Goal: Task Accomplishment & Management: Use online tool/utility

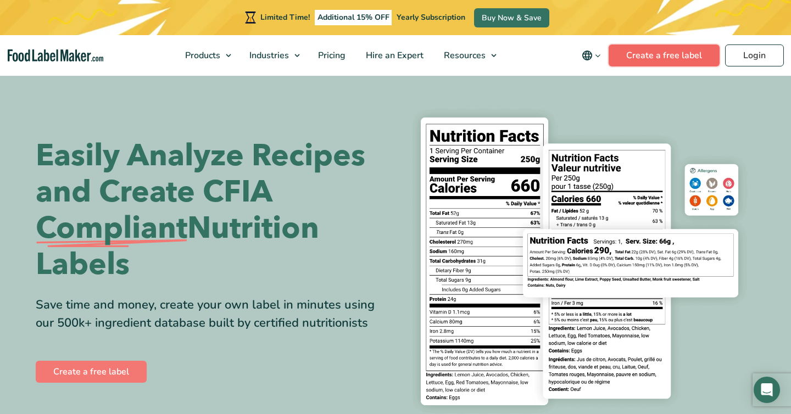
click at [645, 58] on link "Create a free label" at bounding box center [664, 56] width 111 height 22
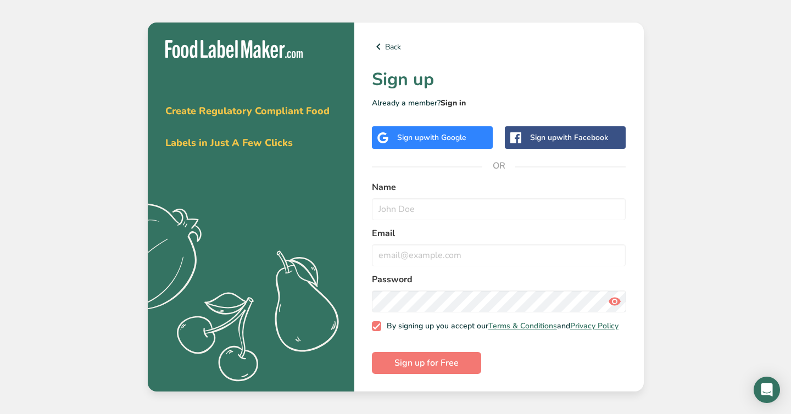
click at [448, 103] on link "Sign in" at bounding box center [453, 103] width 25 height 10
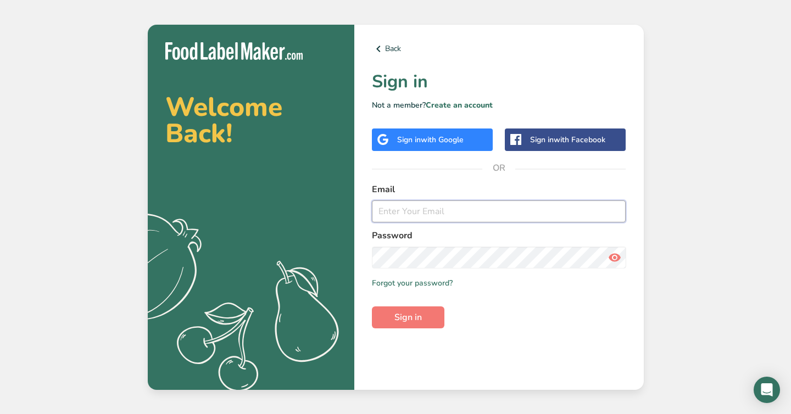
click at [392, 215] on input "email" at bounding box center [499, 212] width 254 height 22
type input "moutardeatelier@gmail.com"
click at [372, 307] on button "Sign in" at bounding box center [408, 318] width 73 height 22
click at [361, 256] on div "Back Sign in Not a member? Create an account Sign in with Google Sign in with F…" at bounding box center [499, 207] width 290 height 365
click at [614, 257] on icon at bounding box center [614, 258] width 13 height 20
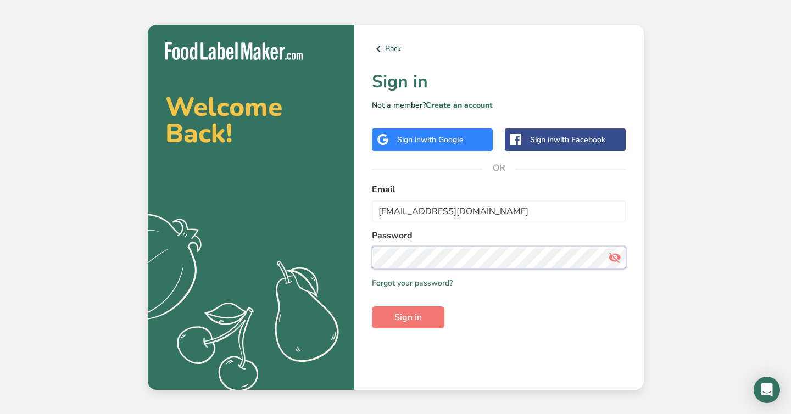
click at [372, 307] on button "Sign in" at bounding box center [408, 318] width 73 height 22
click at [364, 254] on div "Back Sign in Not a member? Create an account Sign in with Google Sign in with F…" at bounding box center [499, 207] width 290 height 365
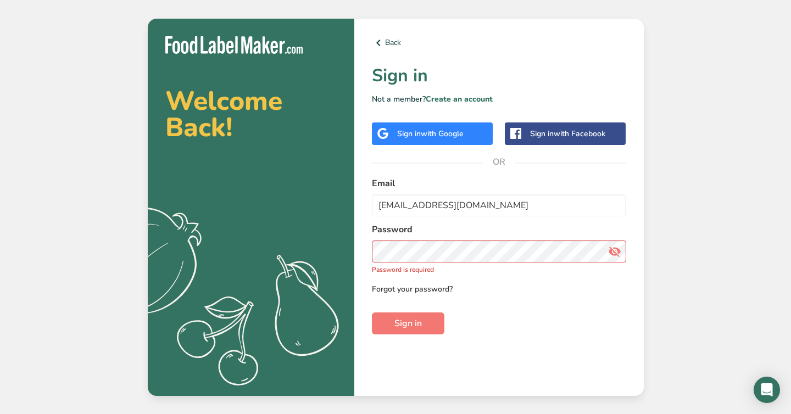
click at [394, 289] on link "Forgot your password?" at bounding box center [412, 290] width 81 height 12
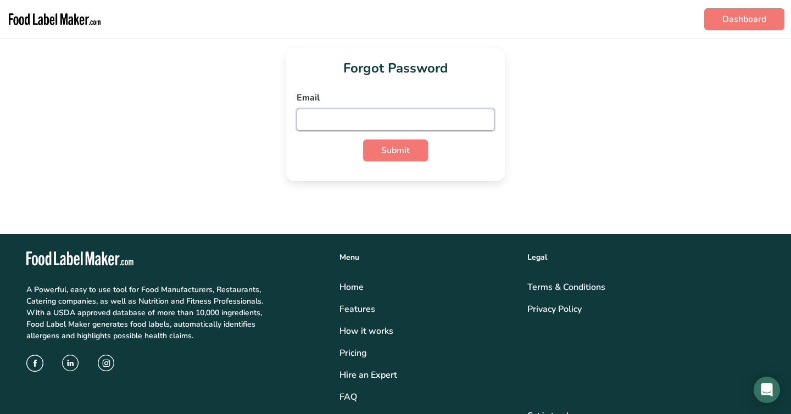
click at [363, 117] on input "email" at bounding box center [396, 120] width 198 height 22
type input "moutardeatelier@gmail.com"
click at [363, 140] on button "Submit" at bounding box center [395, 151] width 65 height 22
click at [387, 154] on span "Submit" at bounding box center [395, 150] width 29 height 13
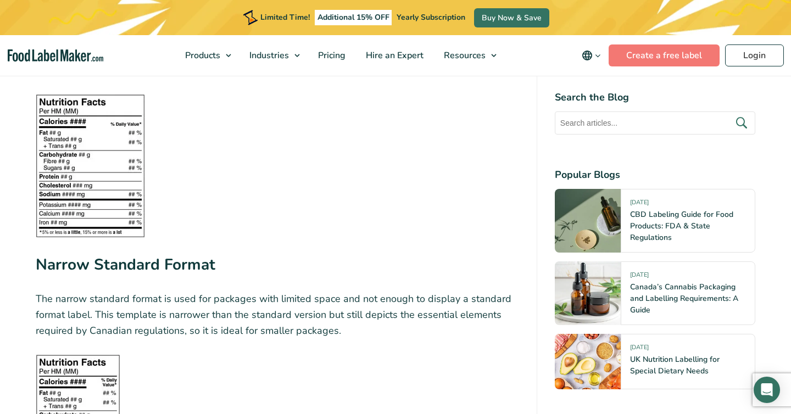
scroll to position [1562, 0]
